Goal: Information Seeking & Learning: Learn about a topic

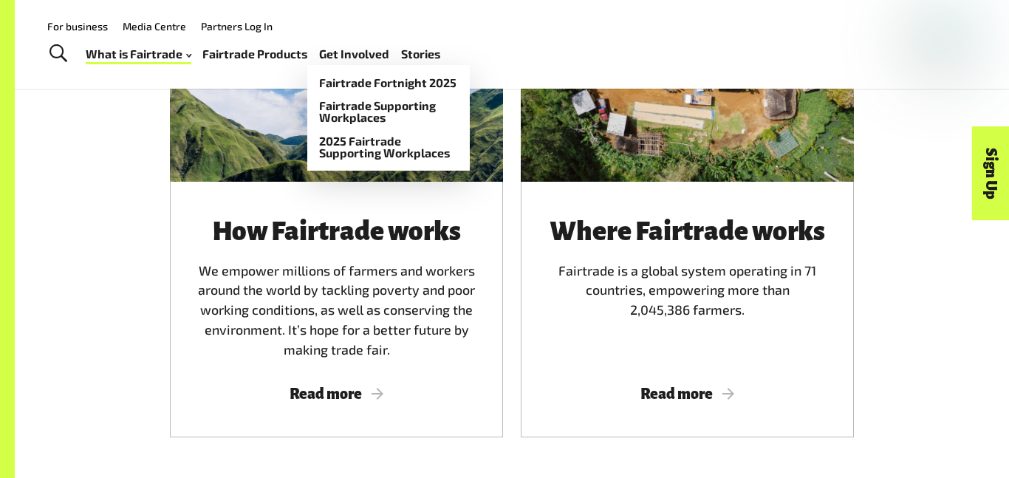
scroll to position [853, 0]
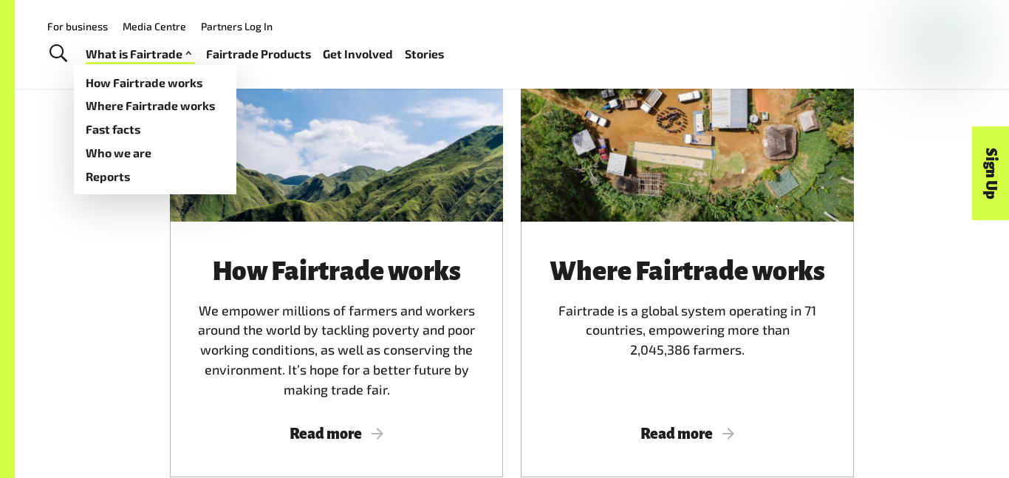
click at [164, 58] on link "What is Fairtrade" at bounding box center [140, 54] width 109 height 21
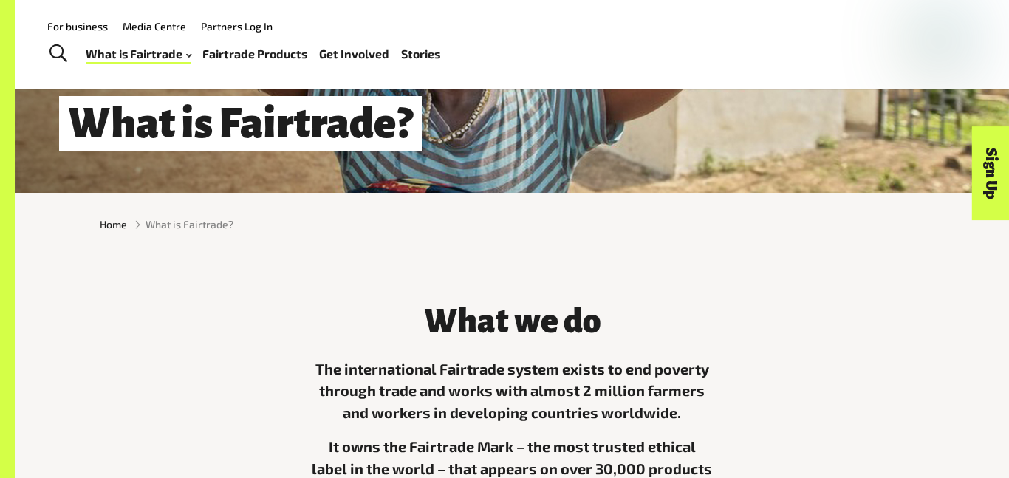
scroll to position [197, 0]
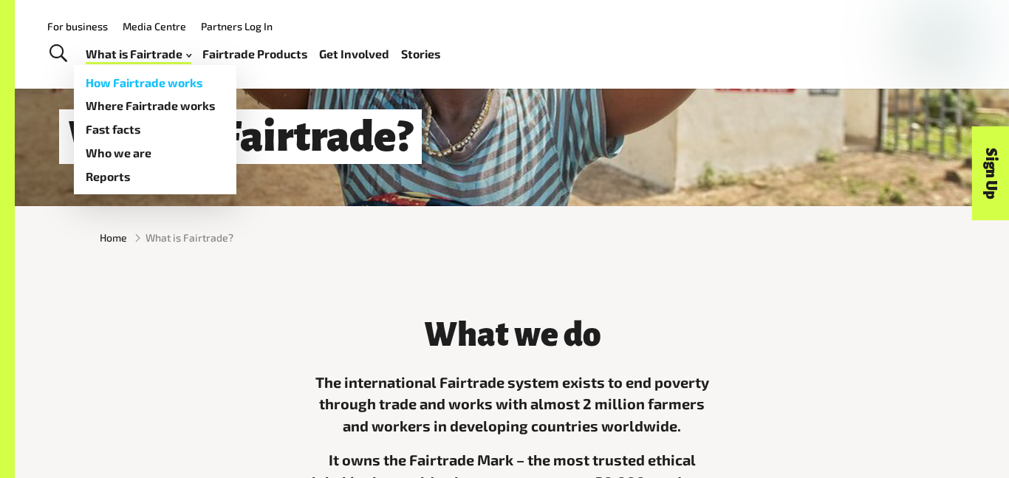
click at [175, 84] on link "How Fairtrade works" at bounding box center [155, 83] width 163 height 24
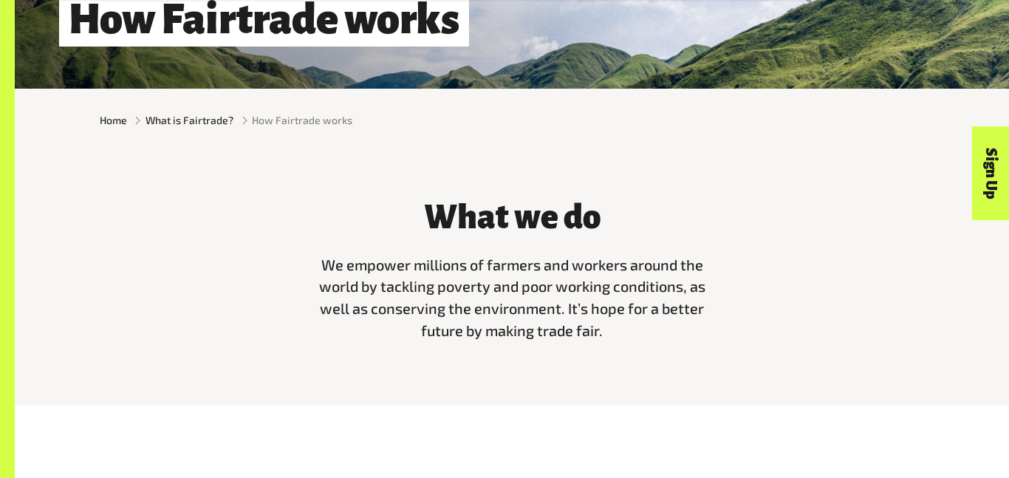
scroll to position [316, 0]
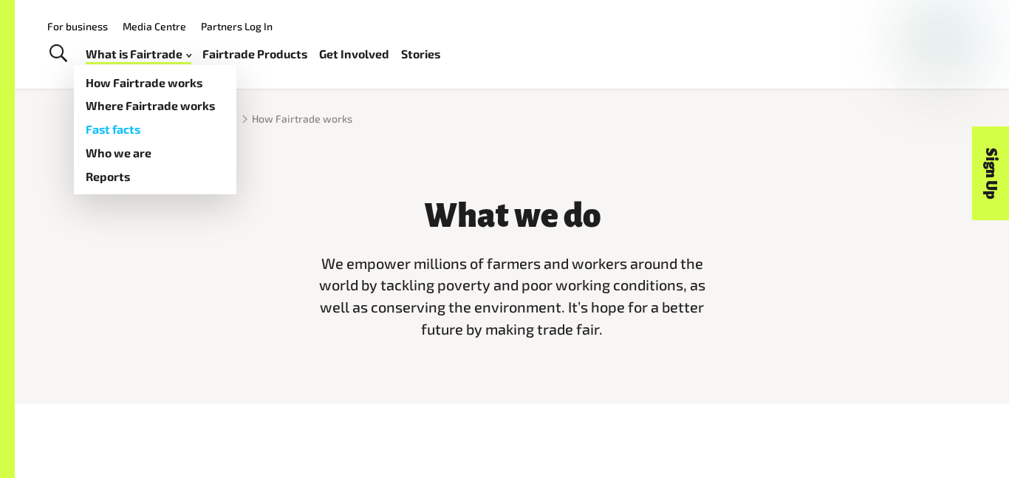
click at [154, 132] on link "Fast facts" at bounding box center [155, 129] width 163 height 24
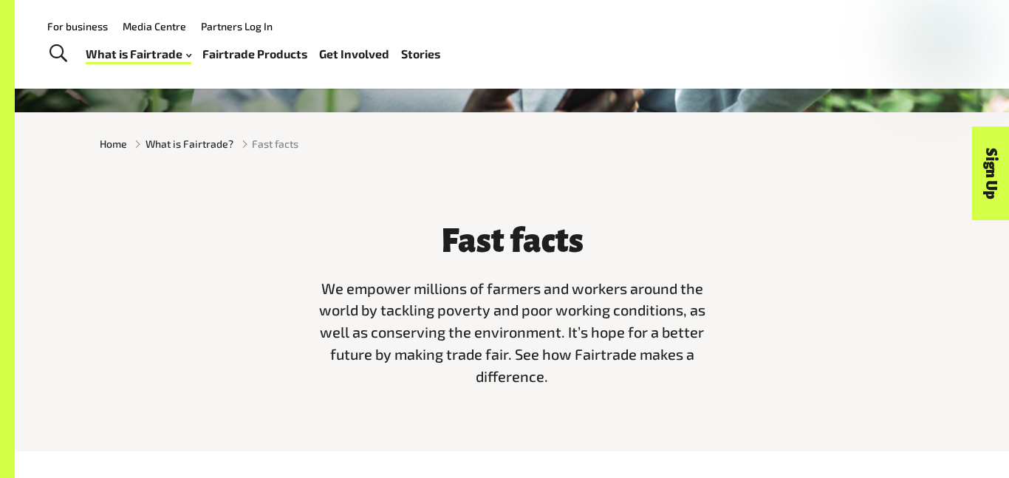
scroll to position [284, 0]
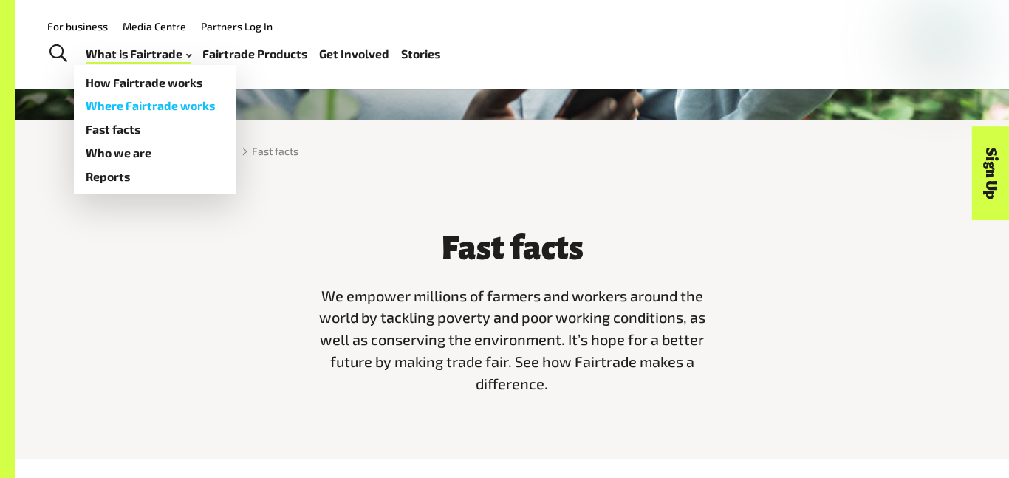
click at [182, 100] on link "Where Fairtrade works" at bounding box center [155, 106] width 163 height 24
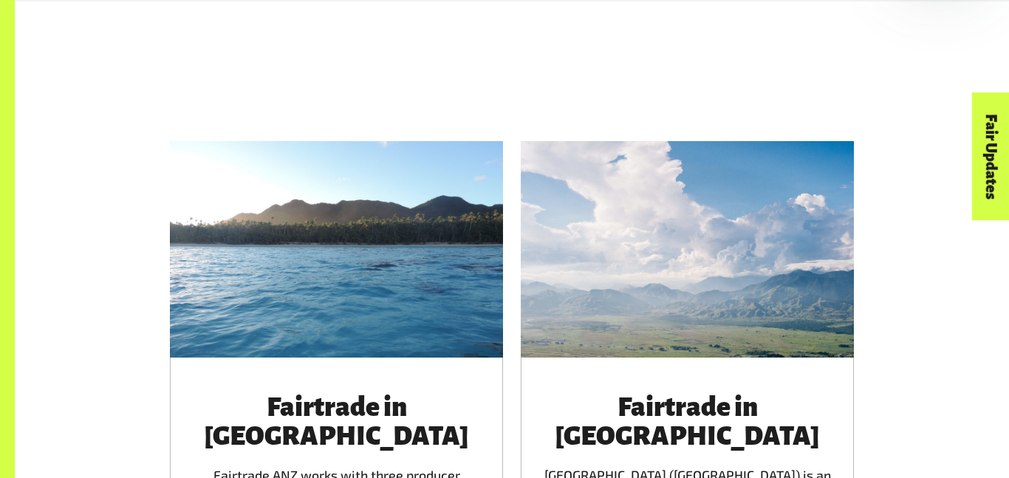
scroll to position [2177, 0]
